Goal: Register for event/course

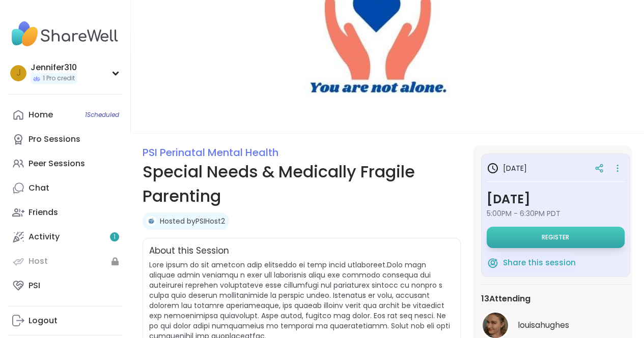
click at [544, 235] on span "Register" at bounding box center [554, 238] width 27 height 8
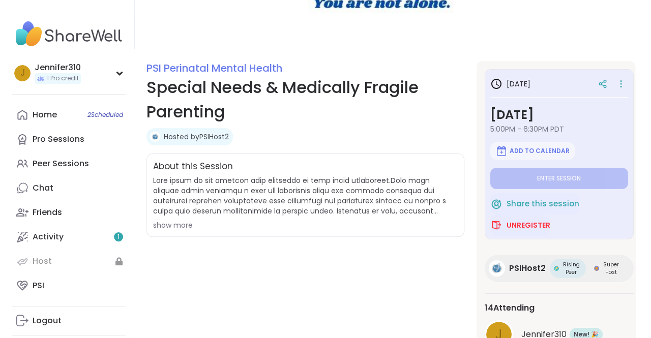
scroll to position [74, 0]
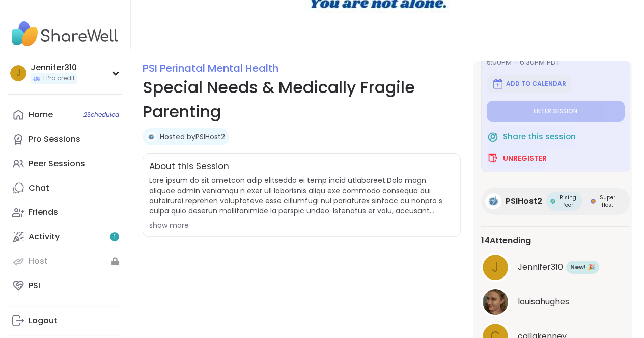
click at [524, 80] on span "Add to Calendar" at bounding box center [536, 84] width 60 height 8
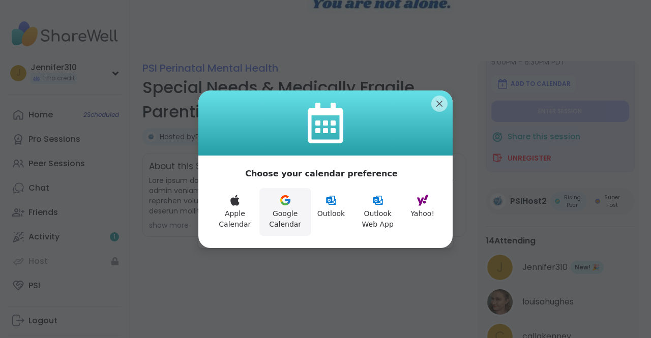
click at [283, 213] on button "Google Calendar" at bounding box center [286, 212] width 52 height 48
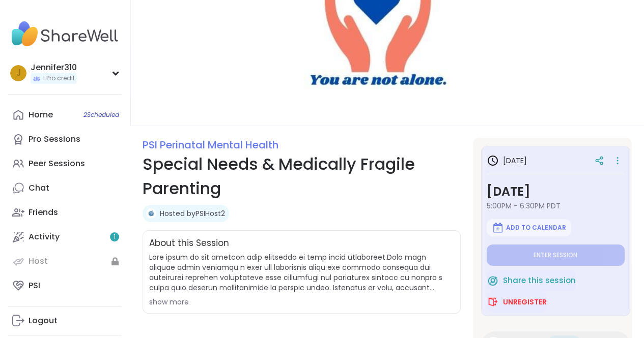
scroll to position [8, 0]
